Goal: Check status: Check status

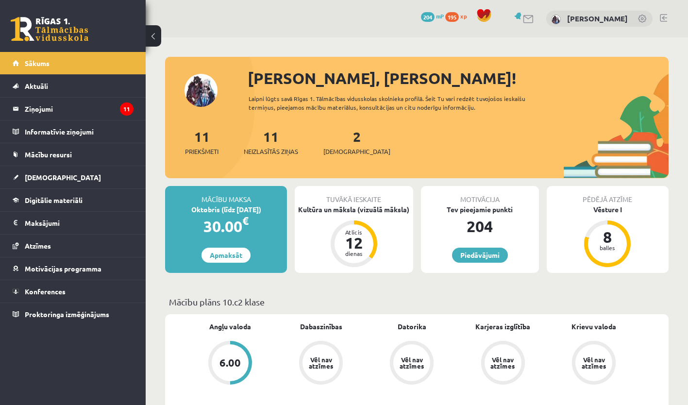
scroll to position [170, 0]
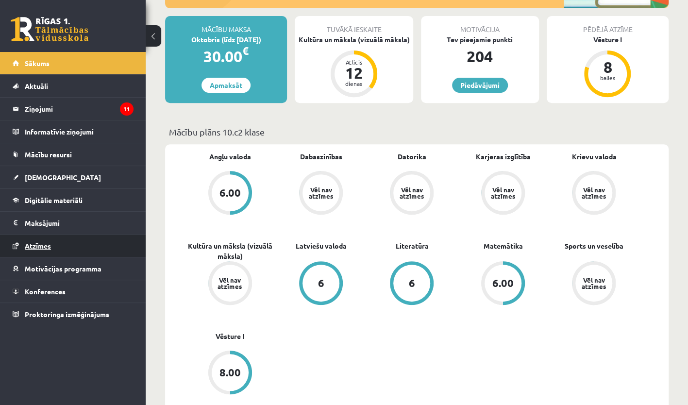
click at [74, 240] on link "Atzīmes" at bounding box center [73, 245] width 121 height 22
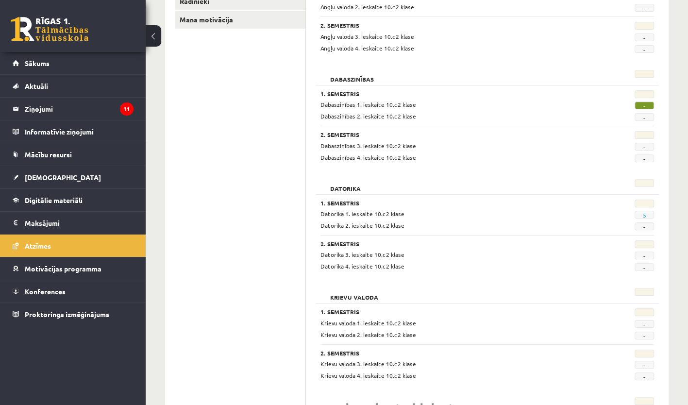
scroll to position [228, 0]
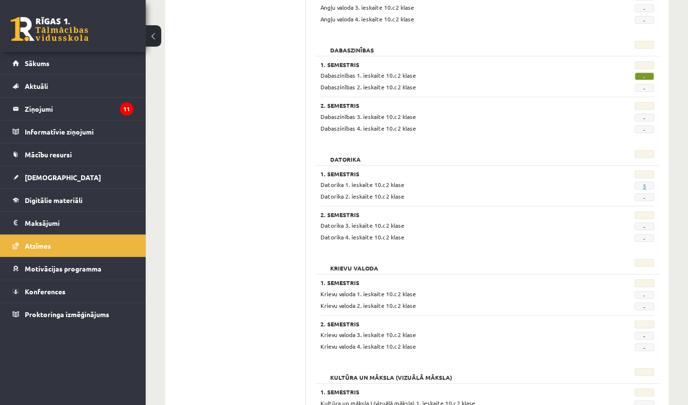
click at [643, 186] on link "5" at bounding box center [643, 186] width 3 height 8
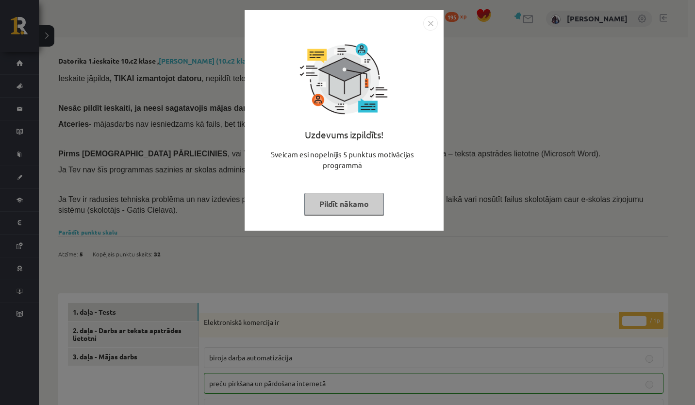
click at [426, 21] on img "Close" at bounding box center [430, 23] width 15 height 15
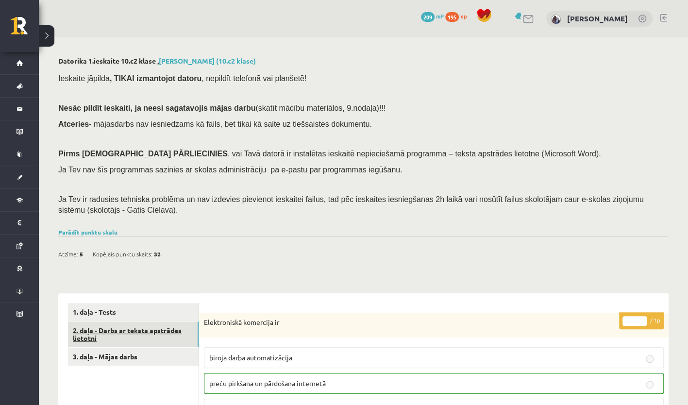
click at [138, 333] on link "2. daļa - Darbs ar teksta apstrādes lietotni" at bounding box center [133, 334] width 131 height 26
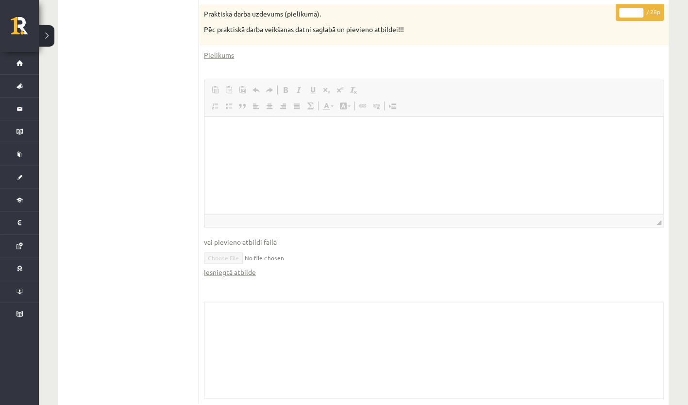
scroll to position [526, 0]
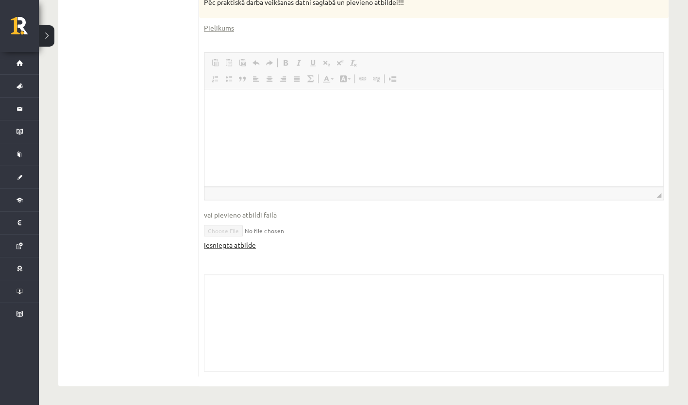
click at [241, 244] on link "Iesniegtā atbilde" at bounding box center [230, 245] width 52 height 10
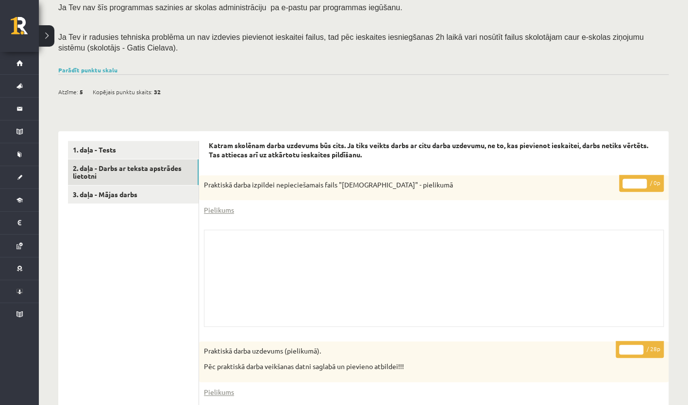
scroll to position [163, 0]
click at [226, 210] on link "Pielikums" at bounding box center [219, 209] width 30 height 10
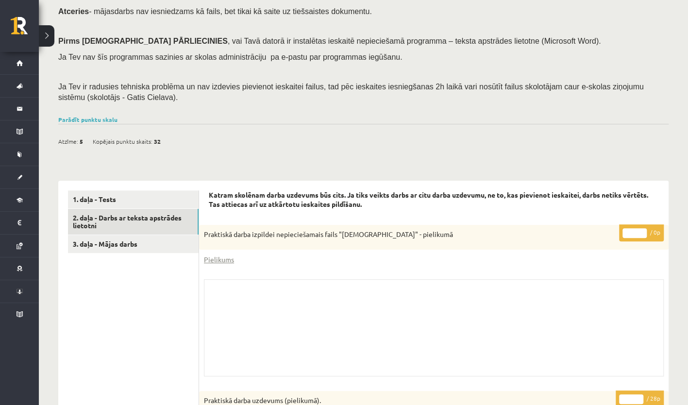
scroll to position [0, 0]
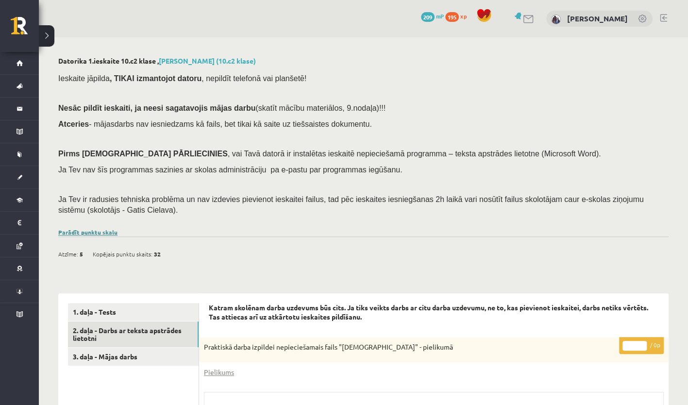
click at [104, 233] on link "Parādīt punktu skalu" at bounding box center [87, 232] width 59 height 8
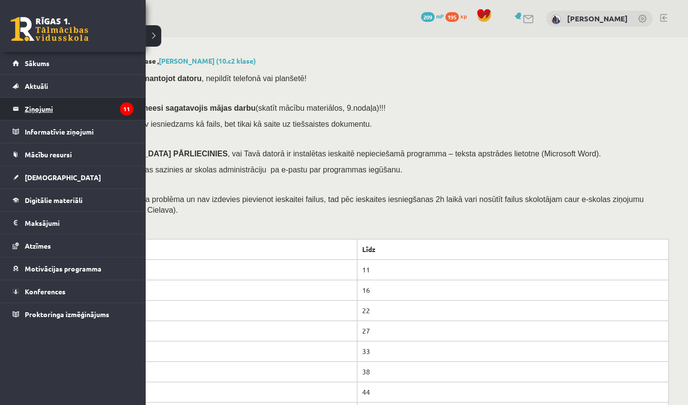
click at [56, 105] on legend "Ziņojumi 11" at bounding box center [79, 109] width 109 height 22
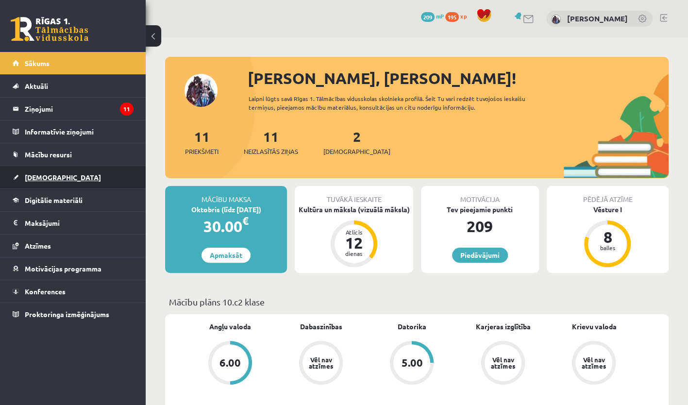
click at [98, 184] on link "[DEMOGRAPHIC_DATA]" at bounding box center [73, 177] width 121 height 22
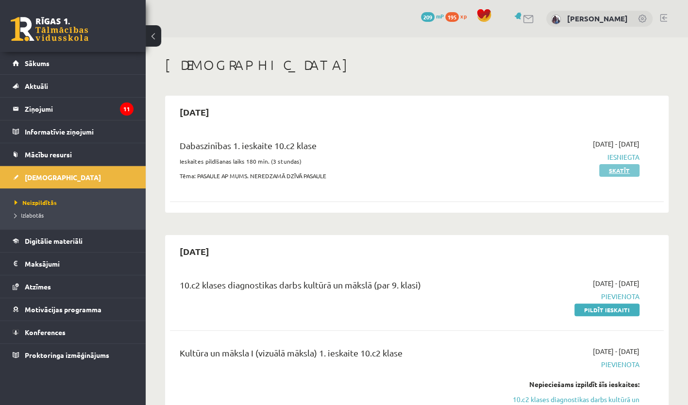
click at [628, 170] on link "Skatīt" at bounding box center [619, 170] width 40 height 13
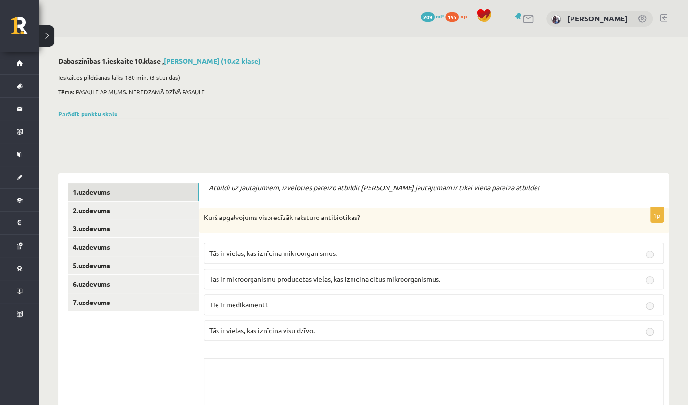
click at [45, 37] on button at bounding box center [47, 35] width 16 height 21
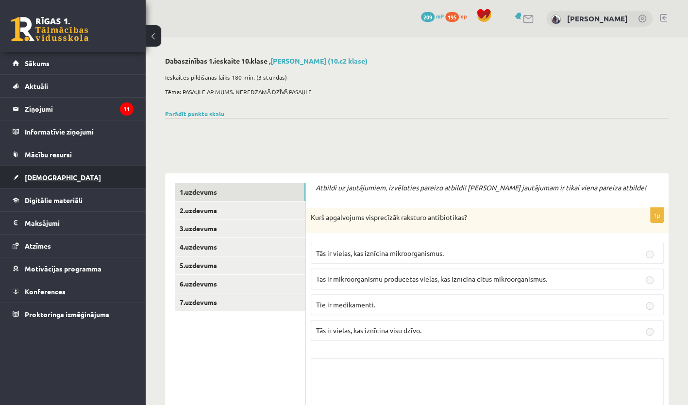
click at [98, 183] on link "[DEMOGRAPHIC_DATA]" at bounding box center [73, 177] width 121 height 22
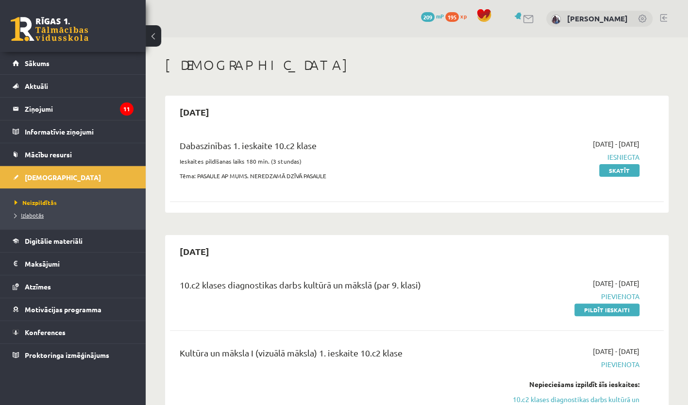
click at [38, 213] on span "Izlabotās" at bounding box center [29, 215] width 29 height 8
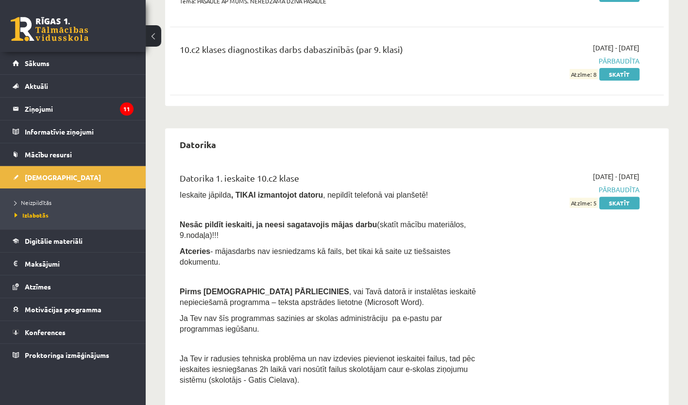
scroll to position [252, 0]
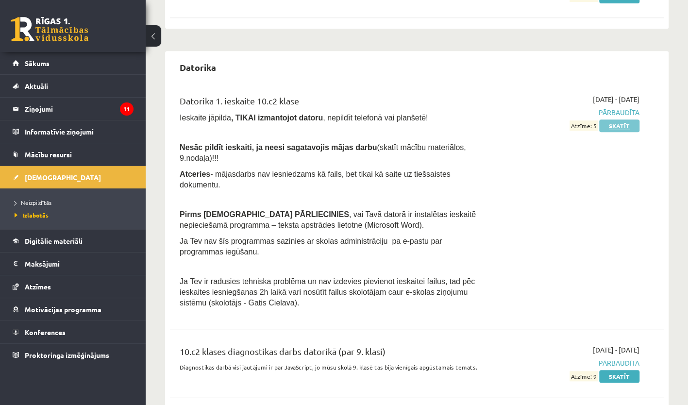
click at [623, 125] on link "Skatīt" at bounding box center [619, 125] width 40 height 13
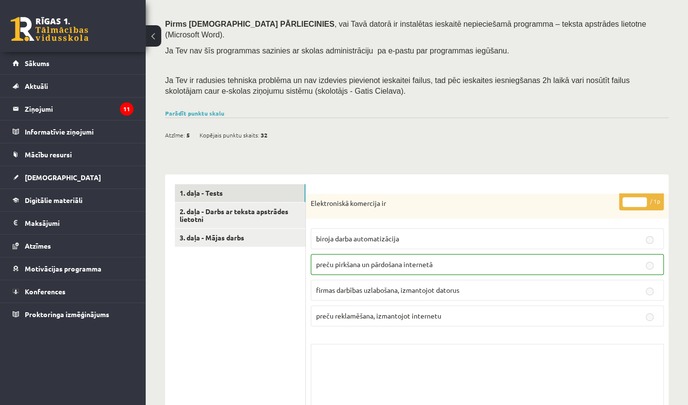
scroll to position [130, 0]
click at [220, 228] on link "3. daļa - Mājas darbs" at bounding box center [240, 237] width 131 height 18
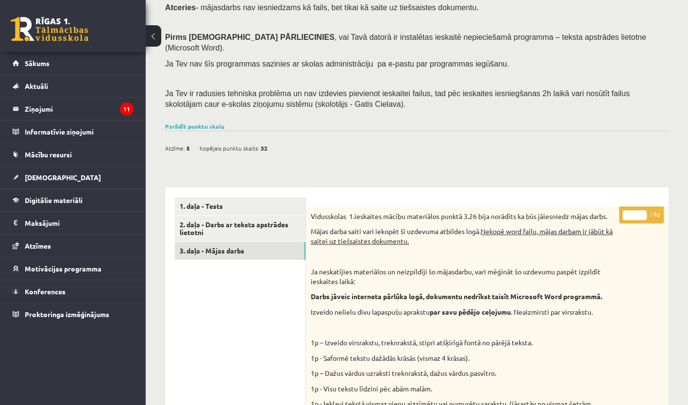
scroll to position [117, 0]
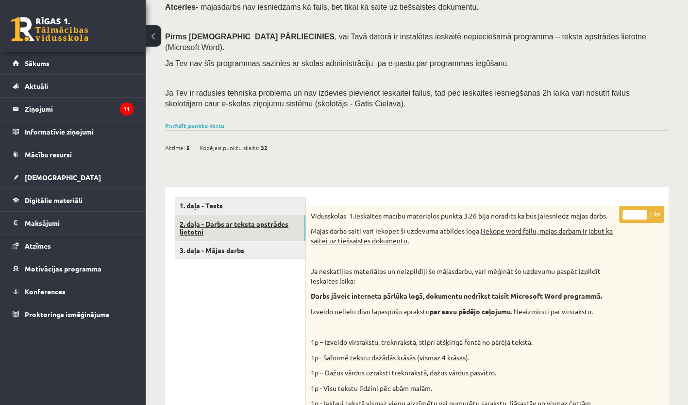
click at [240, 217] on link "2. daļa - Darbs ar teksta apstrādes lietotni" at bounding box center [240, 228] width 131 height 26
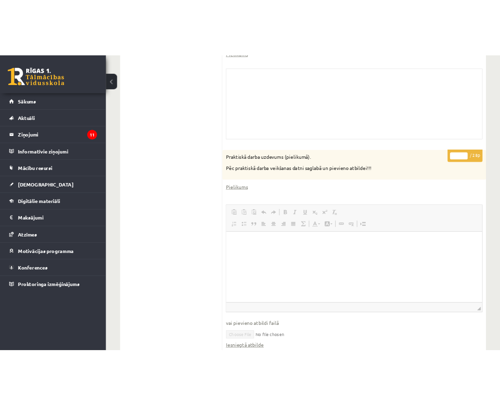
scroll to position [362, 0]
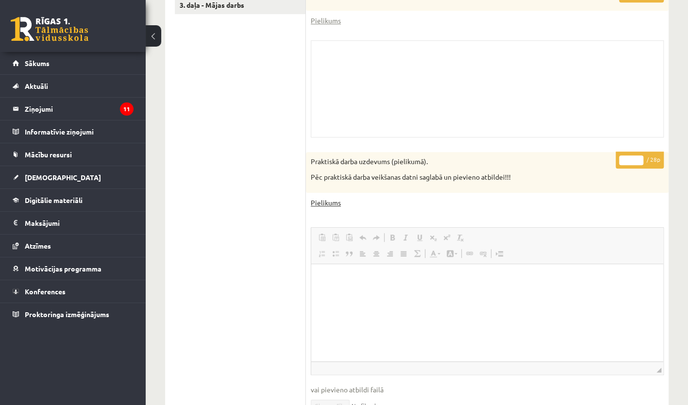
click at [334, 198] on link "Pielikums" at bounding box center [326, 203] width 30 height 10
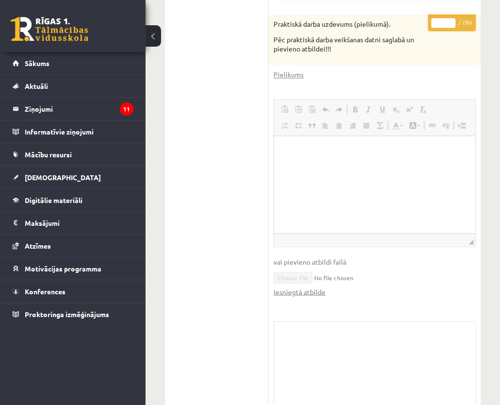
scroll to position [586, 0]
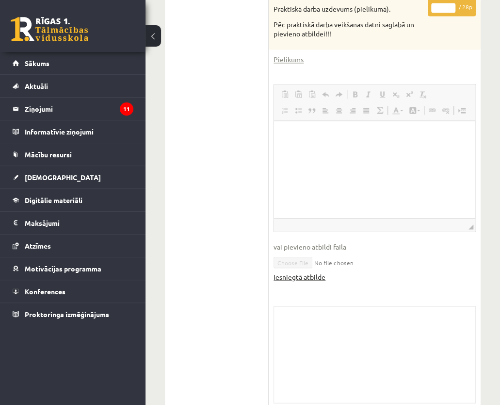
click at [285, 271] on link "Iesniegtā atbilde" at bounding box center [300, 276] width 52 height 10
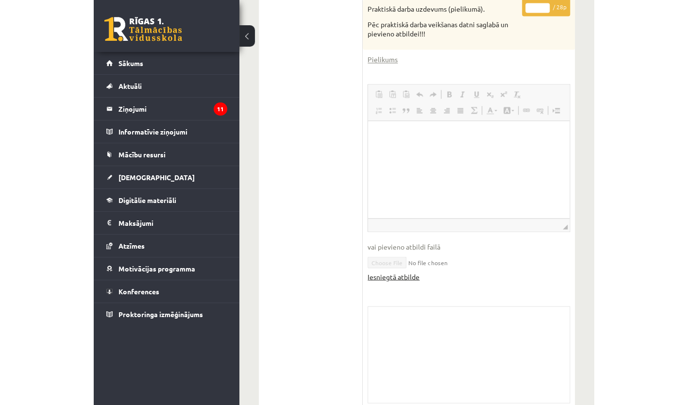
scroll to position [526, 0]
